Goal: Communication & Community: Ask a question

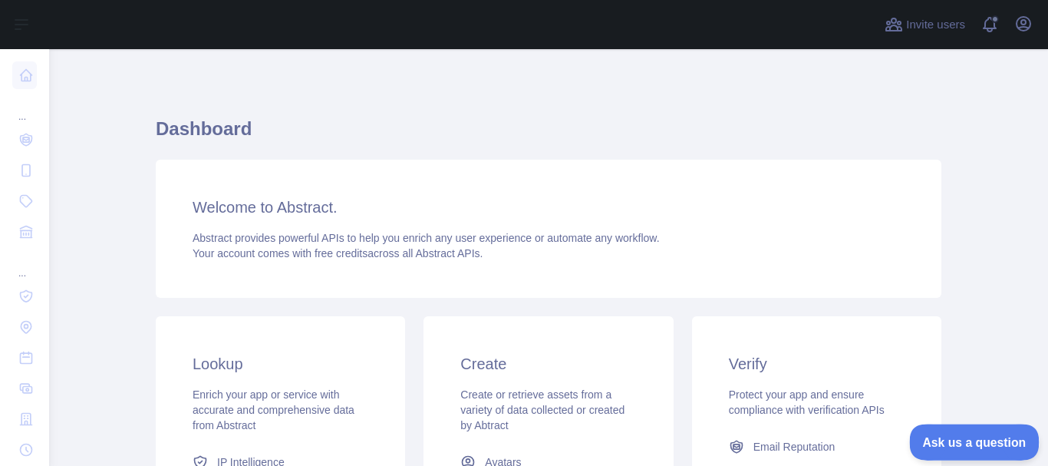
click at [962, 448] on button "Ask us a question" at bounding box center [966, 440] width 115 height 32
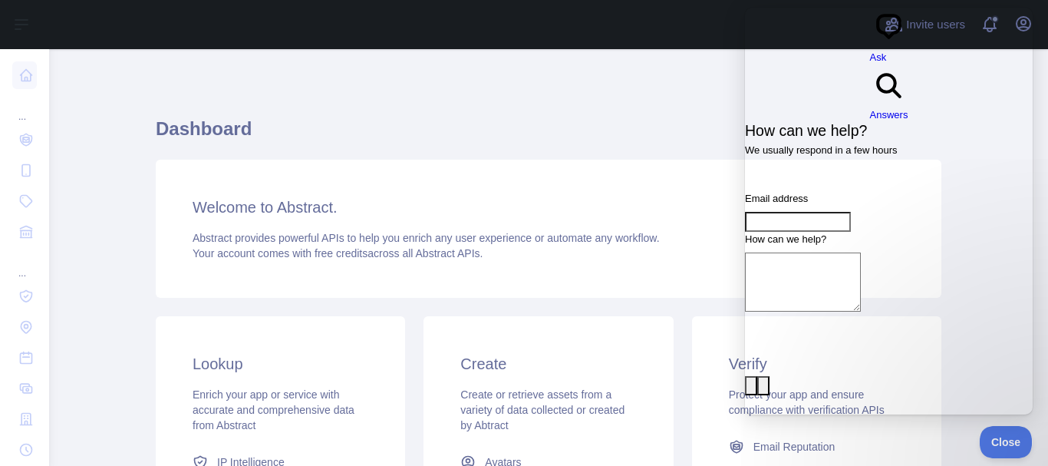
click at [818, 212] on input "Email address" at bounding box center [798, 222] width 106 height 20
type input "**********"
click at [851, 252] on textarea "How can we help?" at bounding box center [803, 281] width 116 height 59
type textarea "*"
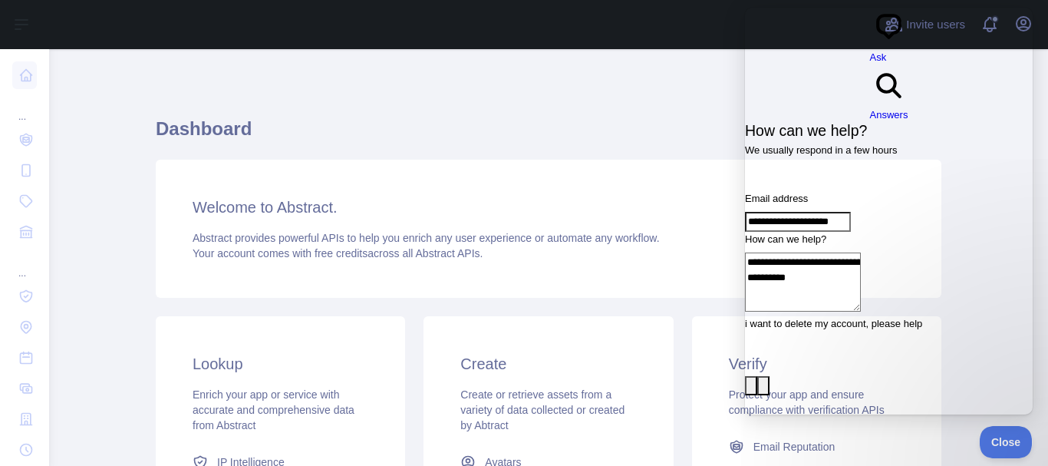
drag, startPoint x: 106, startPoint y: 216, endPoint x: 427, endPoint y: 297, distance: 331.5
click at [427, 297] on div "Welcome to Abstract. Abstract provides powerful APIs to help you enrich any use…" at bounding box center [549, 229] width 786 height 138
click at [861, 252] on textarea "**********" at bounding box center [803, 281] width 116 height 59
type textarea "**********"
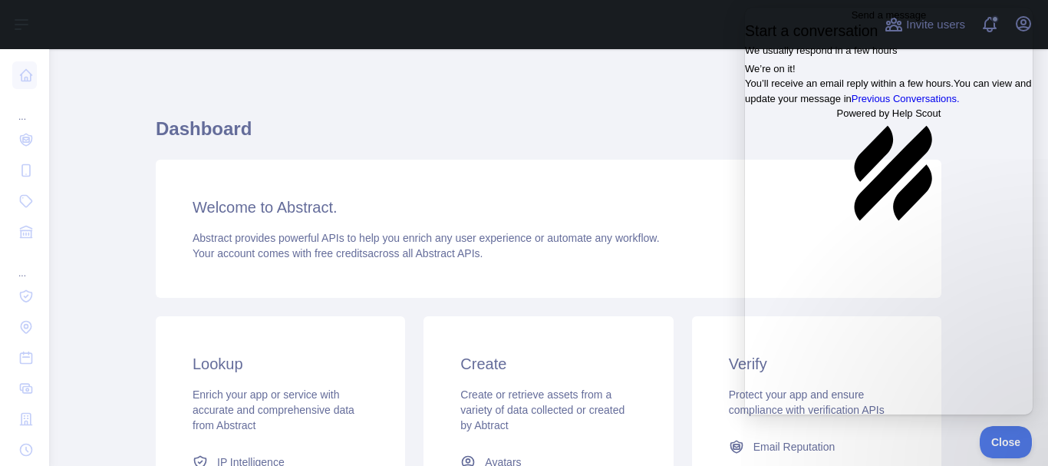
drag, startPoint x: 760, startPoint y: 25, endPoint x: 1426, endPoint y: 117, distance: 671.8
click at [852, 21] on span "Go back" at bounding box center [852, 15] width 0 height 12
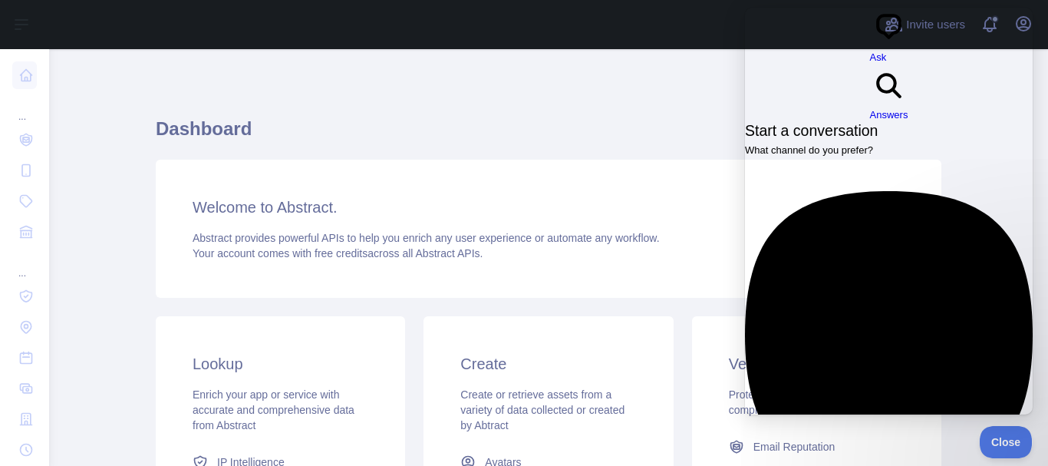
click at [614, 167] on div "Welcome to Abstract. Abstract provides powerful APIs to help you enrich any use…" at bounding box center [549, 229] width 786 height 138
click at [661, 102] on div "Dashboard Welcome to Abstract. Abstract provides powerful APIs to help you enri…" at bounding box center [549, 379] width 786 height 586
click at [1008, 449] on button "Close" at bounding box center [1002, 440] width 52 height 32
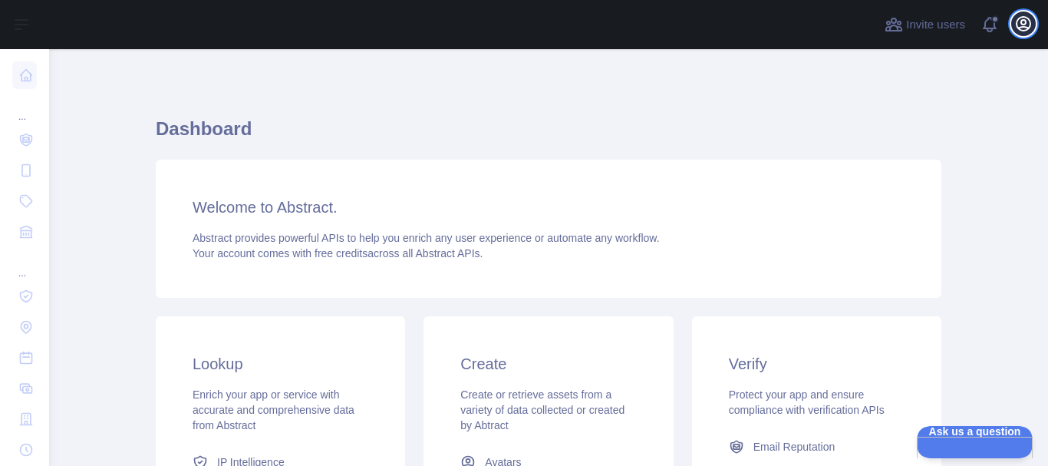
click at [1018, 21] on icon "button" at bounding box center [1024, 24] width 14 height 14
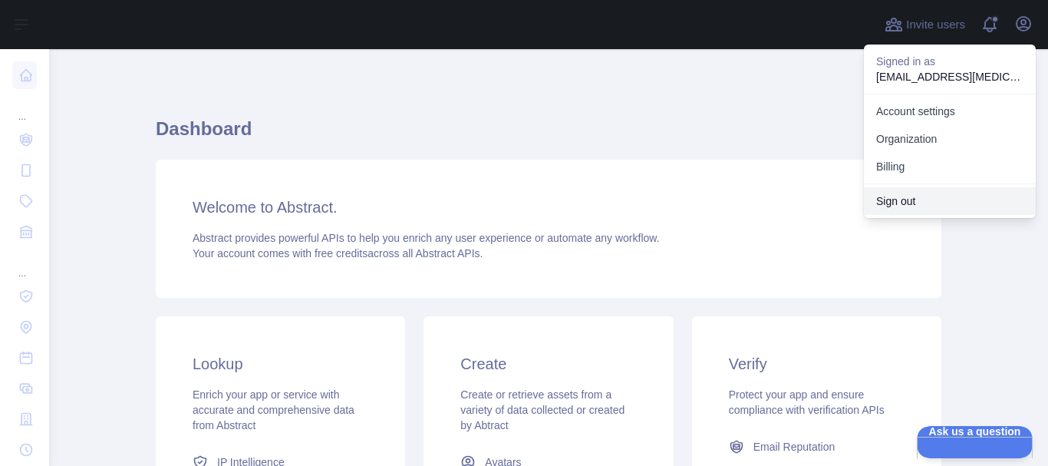
click at [905, 205] on button "Sign out" at bounding box center [950, 201] width 172 height 28
